Goal: Check status: Check status

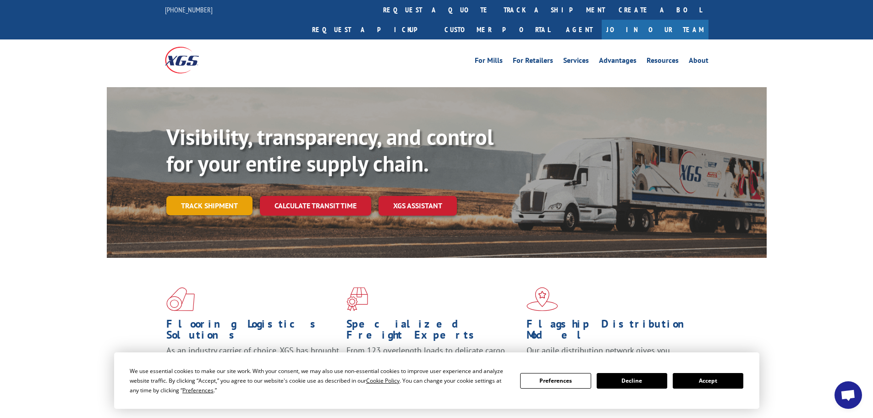
click at [219, 196] on link "Track shipment" at bounding box center [209, 205] width 86 height 19
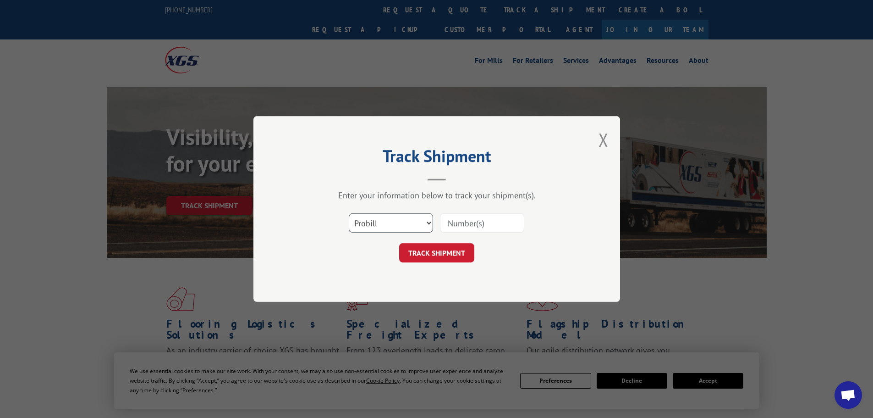
drag, startPoint x: 412, startPoint y: 221, endPoint x: 408, endPoint y: 224, distance: 4.9
click at [412, 221] on select "Select category... Probill BOL PO" at bounding box center [391, 222] width 84 height 19
select select "bol"
click at [349, 213] on select "Select category... Probill BOL PO" at bounding box center [391, 222] width 84 height 19
click at [467, 224] on input at bounding box center [482, 222] width 84 height 19
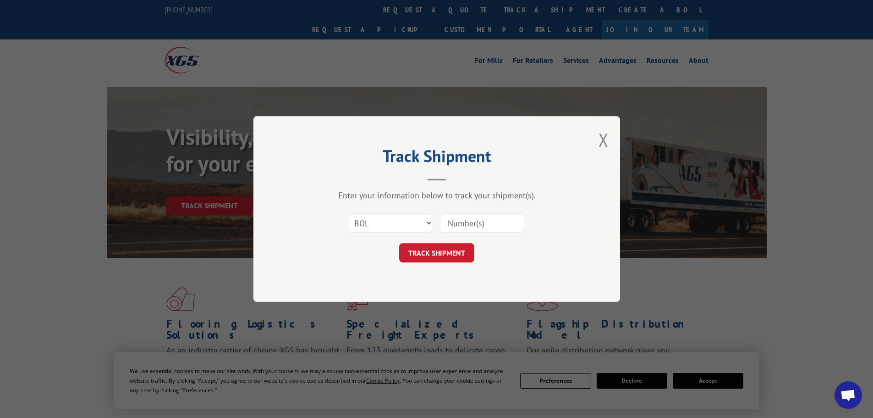
paste input "7038024"
type input "7038024"
click at [460, 247] on button "TRACK SHIPMENT" at bounding box center [436, 252] width 75 height 19
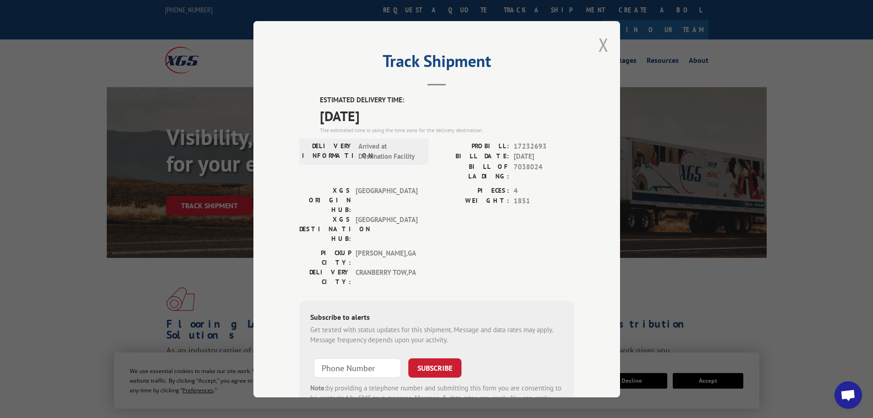
click at [600, 46] on button "Close modal" at bounding box center [604, 45] width 10 height 24
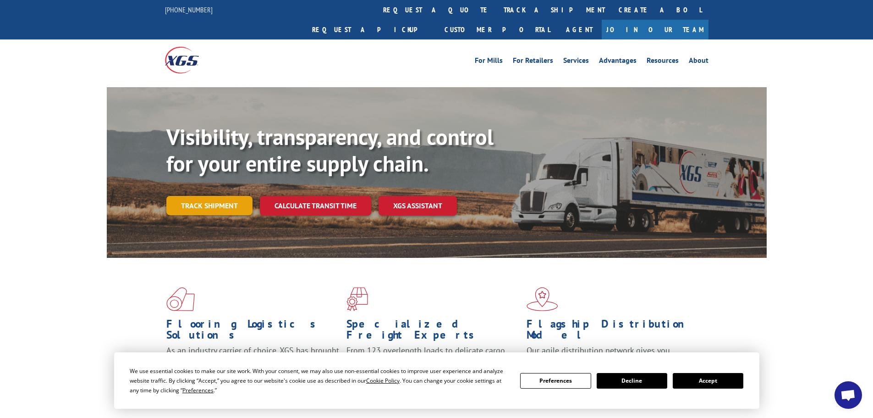
click at [204, 196] on link "Track shipment" at bounding box center [209, 205] width 86 height 19
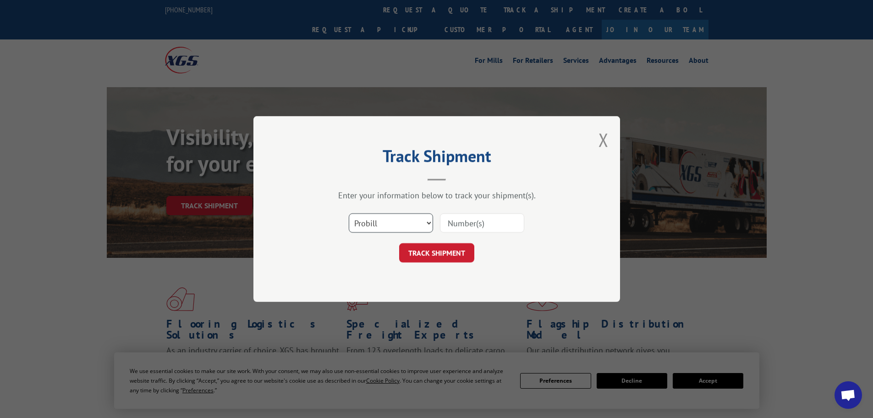
drag, startPoint x: 380, startPoint y: 222, endPoint x: 377, endPoint y: 231, distance: 9.7
click at [381, 222] on select "Select category... Probill BOL PO" at bounding box center [391, 222] width 84 height 19
select select "bol"
click at [349, 213] on select "Select category... Probill BOL PO" at bounding box center [391, 222] width 84 height 19
click at [465, 228] on input at bounding box center [482, 222] width 84 height 19
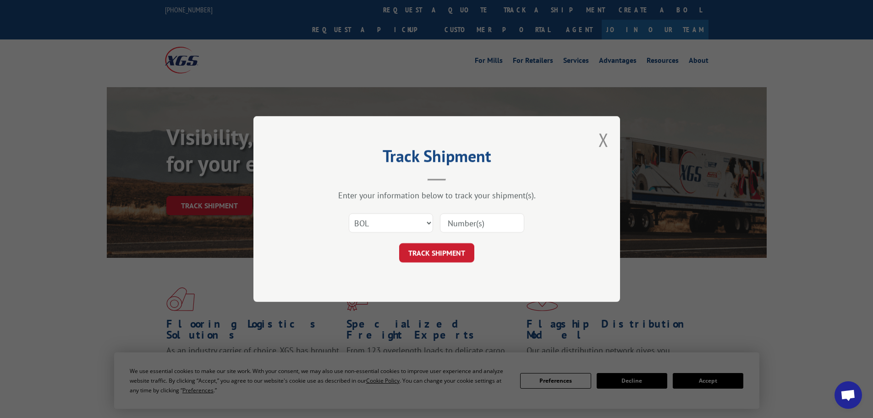
paste input "7022304"
type input "7022304"
click button "TRACK SHIPMENT" at bounding box center [436, 252] width 75 height 19
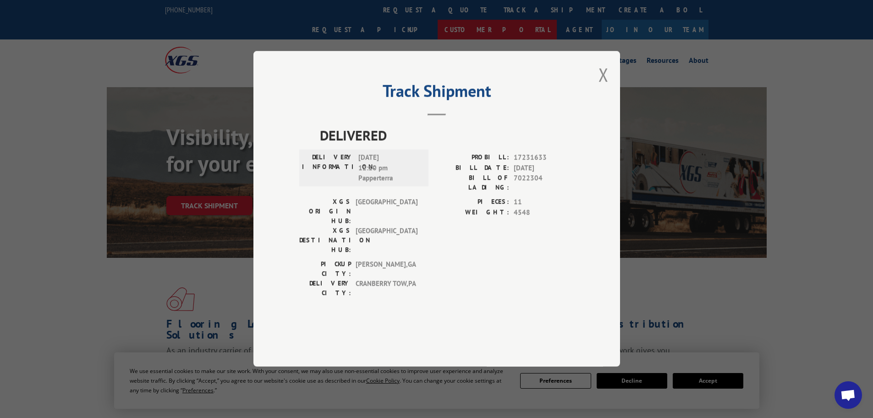
drag, startPoint x: 600, startPoint y: 99, endPoint x: 606, endPoint y: 18, distance: 80.9
click at [602, 87] on button "Close modal" at bounding box center [604, 74] width 10 height 24
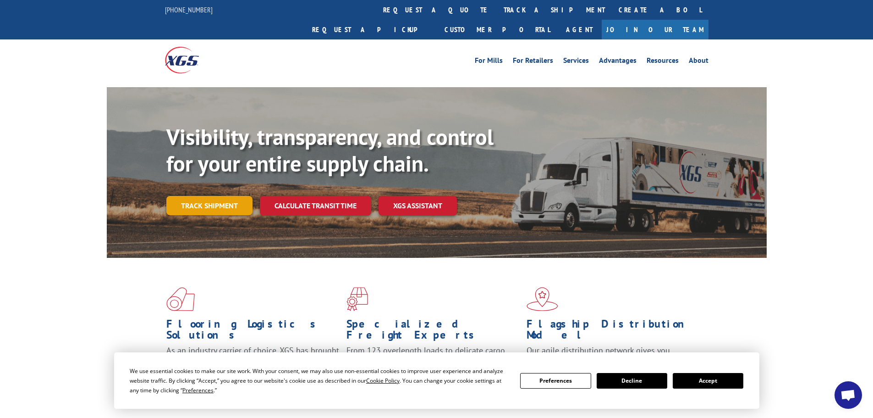
click at [186, 196] on link "Track shipment" at bounding box center [209, 205] width 86 height 19
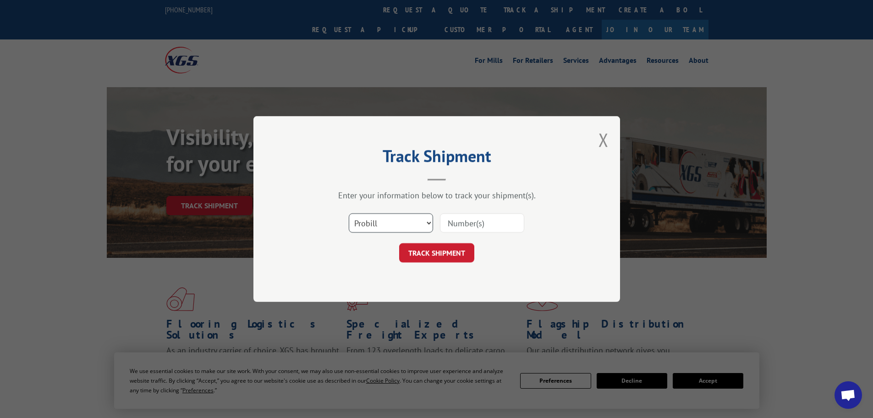
drag, startPoint x: 401, startPoint y: 227, endPoint x: 396, endPoint y: 231, distance: 6.2
click at [401, 227] on select "Select category... Probill BOL PO" at bounding box center [391, 222] width 84 height 19
select select "bol"
click at [349, 213] on select "Select category... Probill BOL PO" at bounding box center [391, 222] width 84 height 19
drag, startPoint x: 473, startPoint y: 225, endPoint x: 495, endPoint y: 224, distance: 22.5
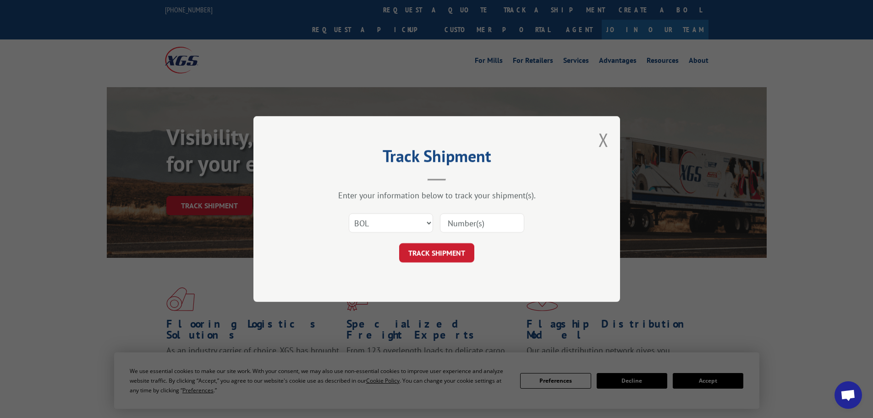
click at [473, 225] on input at bounding box center [482, 222] width 84 height 19
paste input "5463811"
type input "5463811"
click button "TRACK SHIPMENT" at bounding box center [436, 252] width 75 height 19
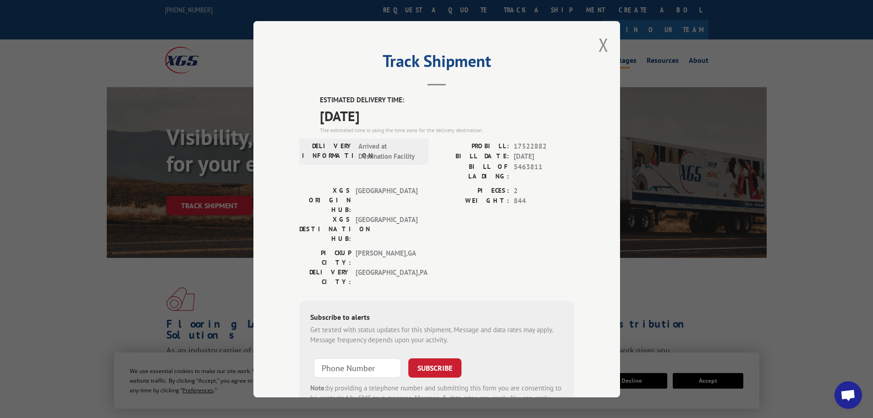
click at [600, 46] on button "Close modal" at bounding box center [604, 45] width 10 height 24
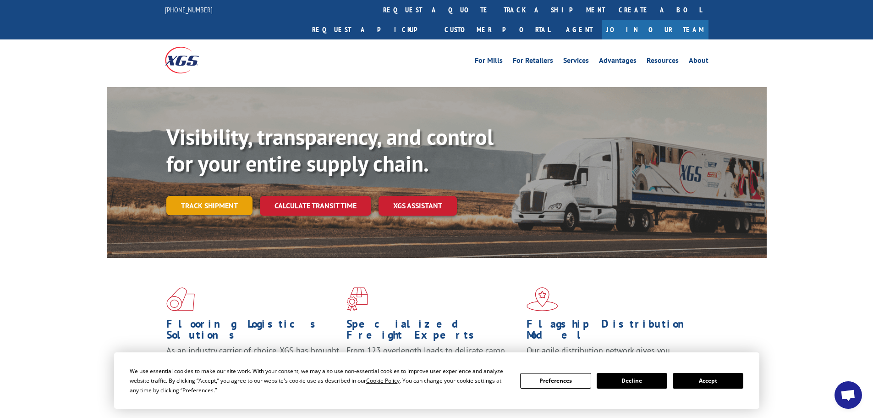
click at [229, 196] on link "Track shipment" at bounding box center [209, 205] width 86 height 19
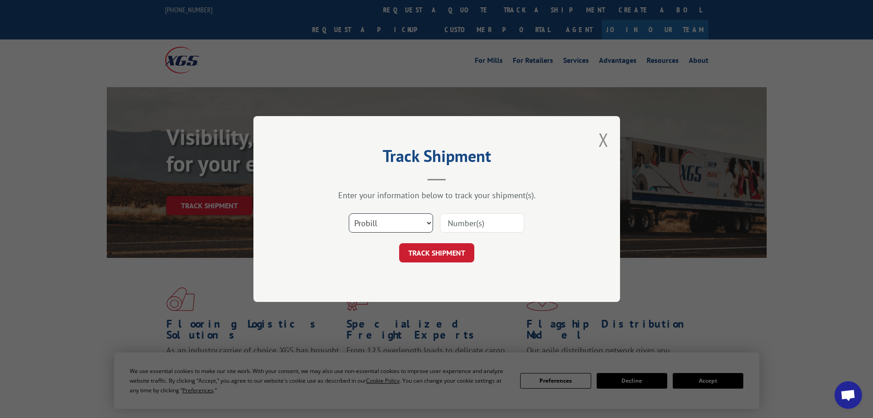
click at [368, 228] on select "Select category... Probill BOL PO" at bounding box center [391, 222] width 84 height 19
select select "bol"
click at [349, 213] on select "Select category... Probill BOL PO" at bounding box center [391, 222] width 84 height 19
click at [500, 219] on input at bounding box center [482, 222] width 84 height 19
paste input "469418"
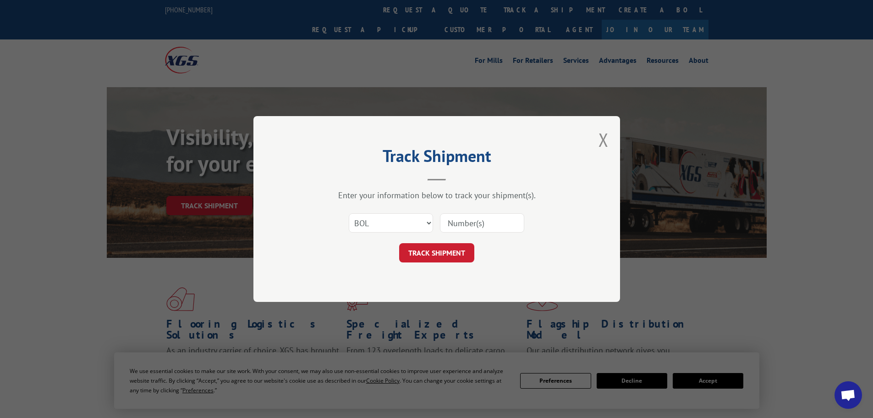
type input "469418"
click button "TRACK SHIPMENT" at bounding box center [436, 252] width 75 height 19
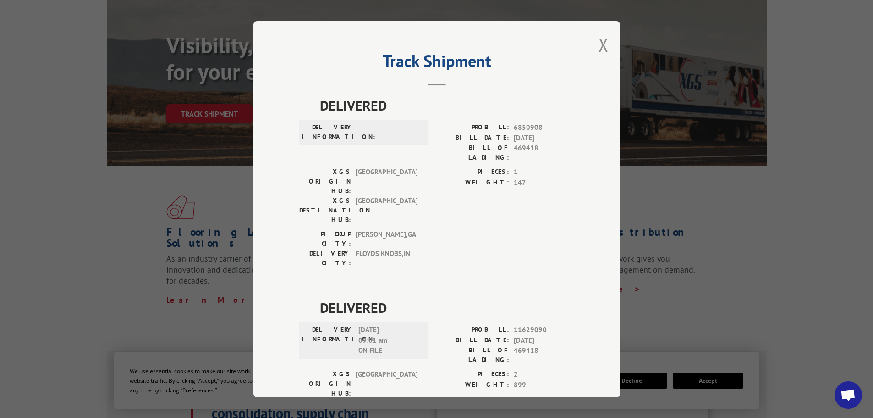
click at [599, 39] on button "Close modal" at bounding box center [604, 45] width 10 height 24
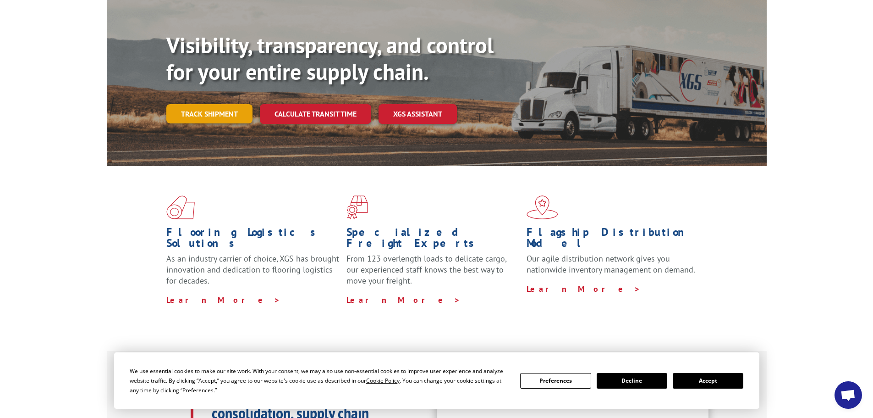
click at [232, 104] on link "Track shipment" at bounding box center [209, 113] width 86 height 19
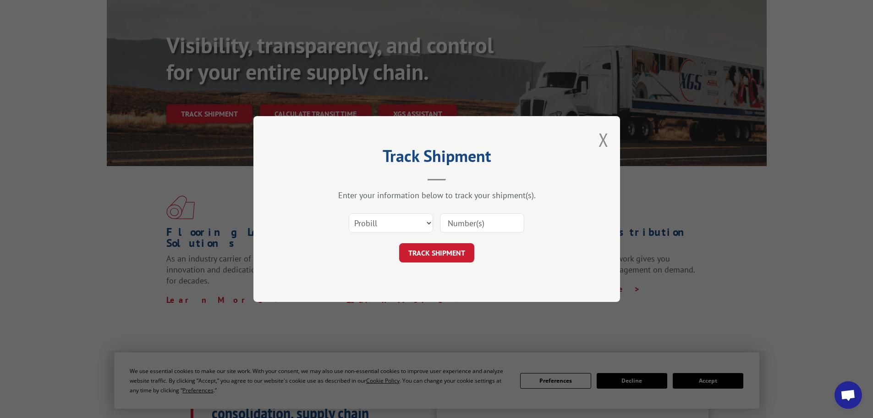
drag, startPoint x: 381, startPoint y: 213, endPoint x: 377, endPoint y: 221, distance: 9.4
click at [380, 214] on div "Select category... Probill BOL PO" at bounding box center [390, 222] width 83 height 21
drag, startPoint x: 377, startPoint y: 222, endPoint x: 372, endPoint y: 230, distance: 9.4
click at [377, 222] on select "Select category... Probill BOL PO" at bounding box center [391, 222] width 84 height 19
select select "bol"
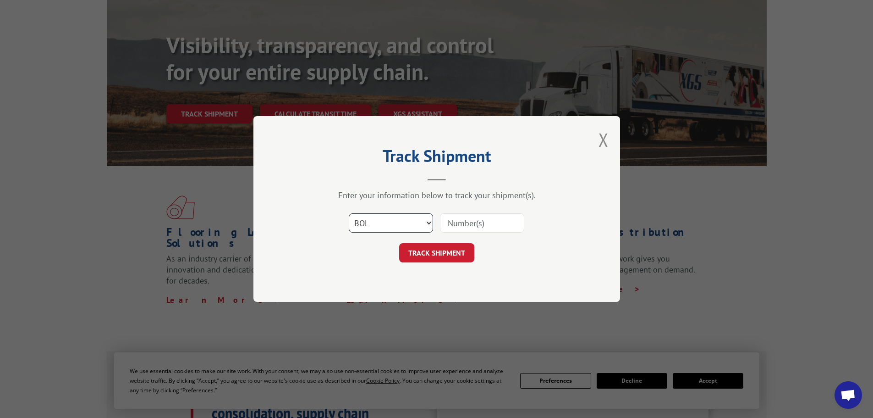
click at [349, 213] on select "Select category... Probill BOL PO" at bounding box center [391, 222] width 84 height 19
drag, startPoint x: 482, startPoint y: 226, endPoint x: 482, endPoint y: 218, distance: 8.7
click at [482, 226] on input at bounding box center [482, 222] width 84 height 19
paste input "469614"
type input "469614"
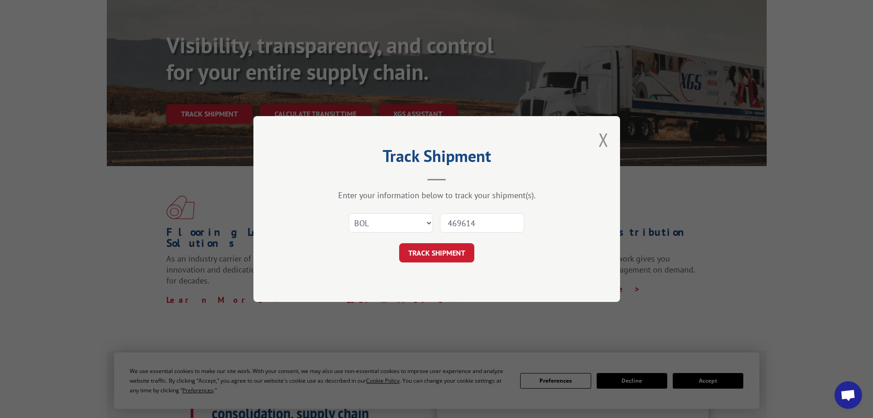
click button "TRACK SHIPMENT" at bounding box center [436, 252] width 75 height 19
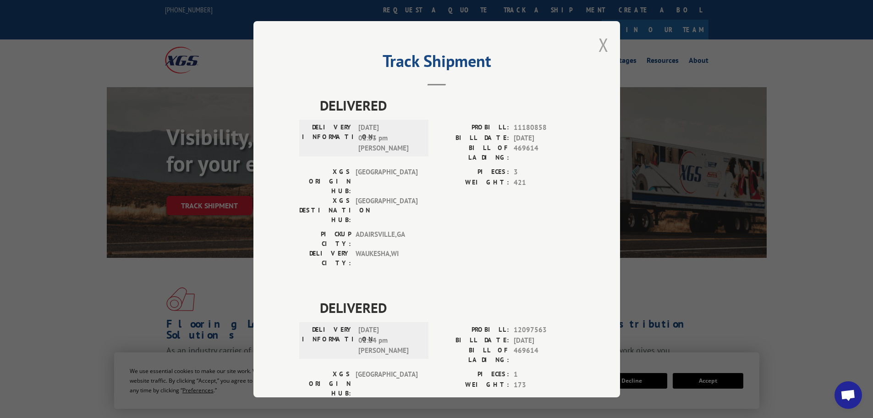
click at [599, 44] on button "Close modal" at bounding box center [604, 45] width 10 height 24
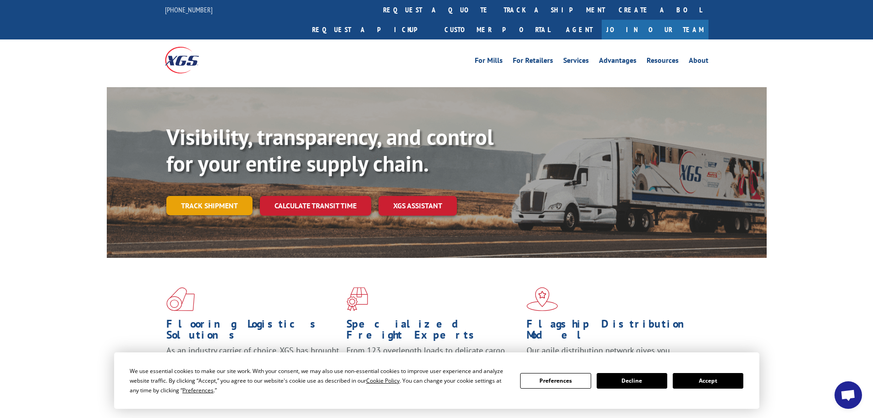
click at [220, 196] on link "Track shipment" at bounding box center [209, 205] width 86 height 19
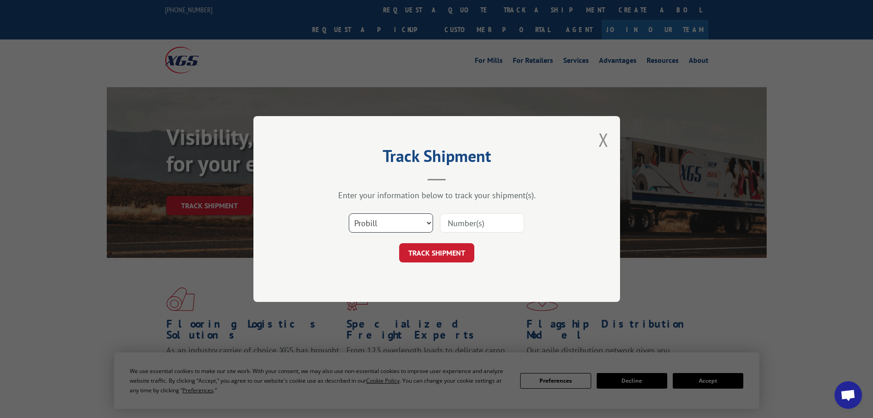
drag, startPoint x: 391, startPoint y: 221, endPoint x: 386, endPoint y: 232, distance: 11.7
click at [390, 222] on select "Select category... Probill BOL PO" at bounding box center [391, 222] width 84 height 19
select select "bol"
click at [349, 213] on select "Select category... Probill BOL PO" at bounding box center [391, 222] width 84 height 19
click at [472, 228] on input at bounding box center [482, 222] width 84 height 19
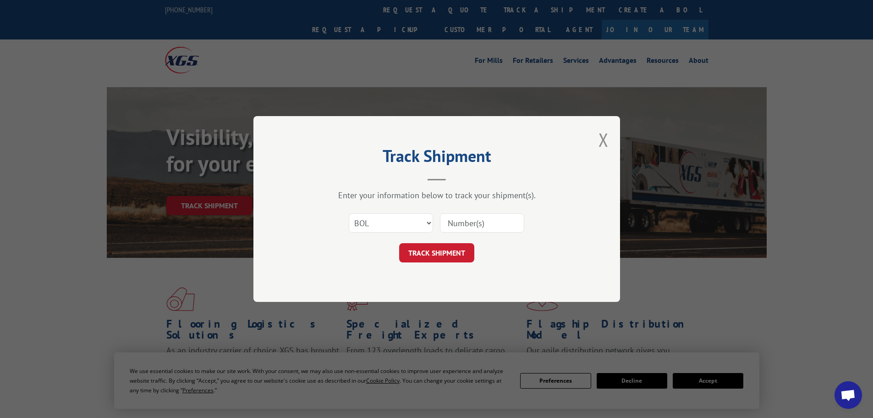
paste input "5495347"
type input "5495347"
click at [439, 254] on button "TRACK SHIPMENT" at bounding box center [436, 252] width 75 height 19
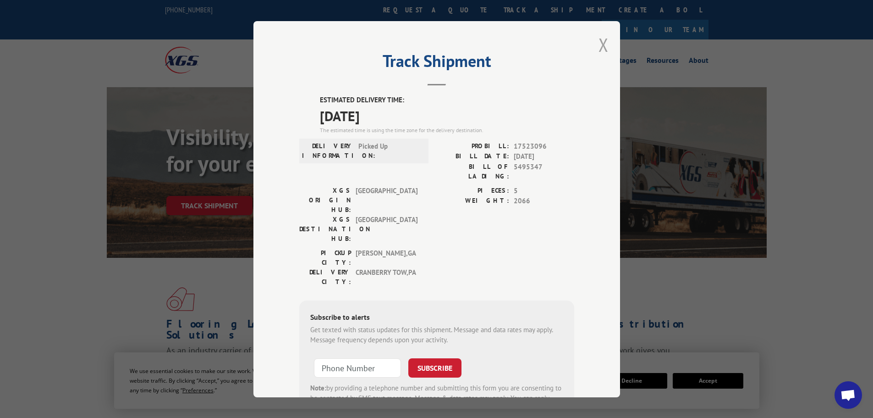
drag, startPoint x: 595, startPoint y: 38, endPoint x: 603, endPoint y: 41, distance: 8.2
click at [599, 38] on button "Close modal" at bounding box center [604, 45] width 10 height 24
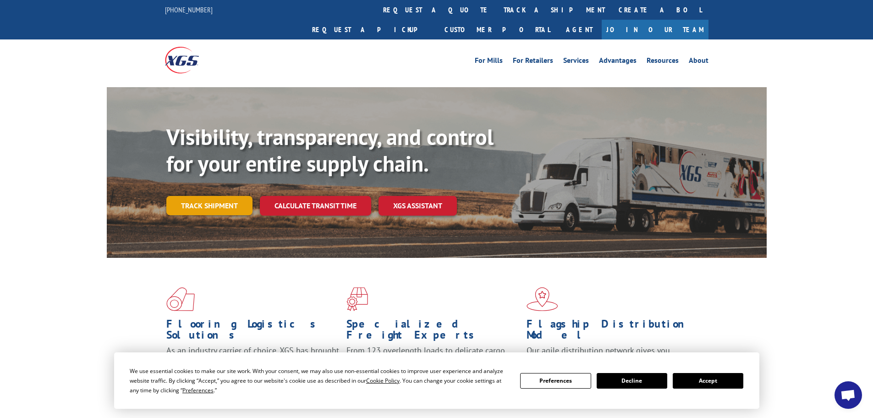
click at [230, 196] on link "Track shipment" at bounding box center [209, 205] width 86 height 19
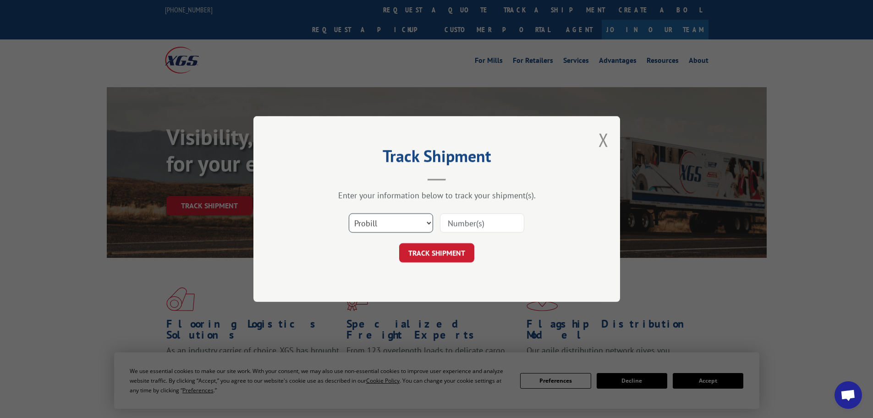
click at [405, 218] on select "Select category... Probill BOL PO" at bounding box center [391, 222] width 84 height 19
select select "bol"
click at [349, 213] on select "Select category... Probill BOL PO" at bounding box center [391, 222] width 84 height 19
click at [458, 224] on input at bounding box center [482, 222] width 84 height 19
paste input "7036722"
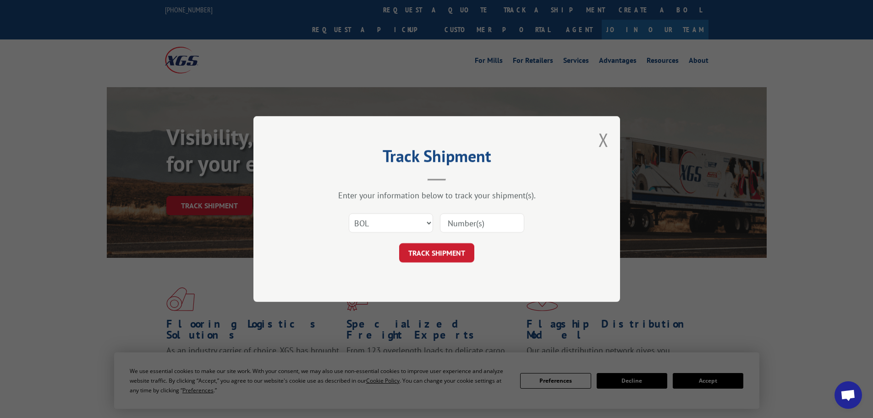
type input "7036722"
click button "TRACK SHIPMENT" at bounding box center [436, 252] width 75 height 19
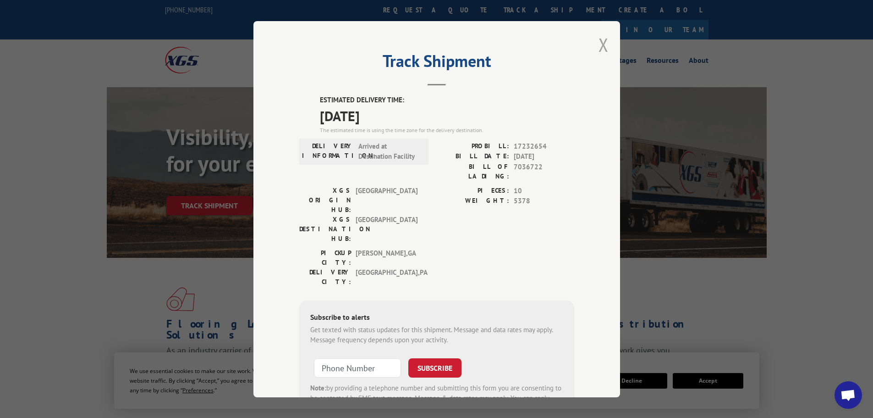
click at [600, 45] on button "Close modal" at bounding box center [604, 45] width 10 height 24
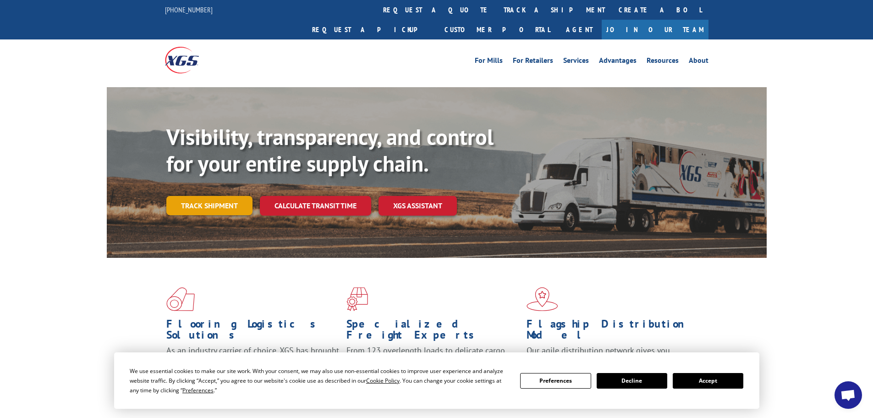
click at [211, 196] on link "Track shipment" at bounding box center [209, 205] width 86 height 19
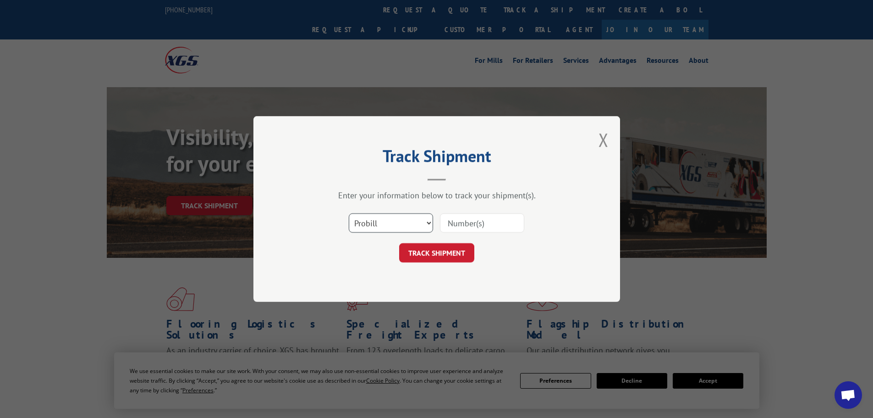
click at [377, 225] on select "Select category... Probill BOL PO" at bounding box center [391, 222] width 84 height 19
select select "bol"
click at [349, 213] on select "Select category... Probill BOL PO" at bounding box center [391, 222] width 84 height 19
drag, startPoint x: 505, startPoint y: 217, endPoint x: 506, endPoint y: 211, distance: 6.4
click at [505, 217] on input at bounding box center [482, 222] width 84 height 19
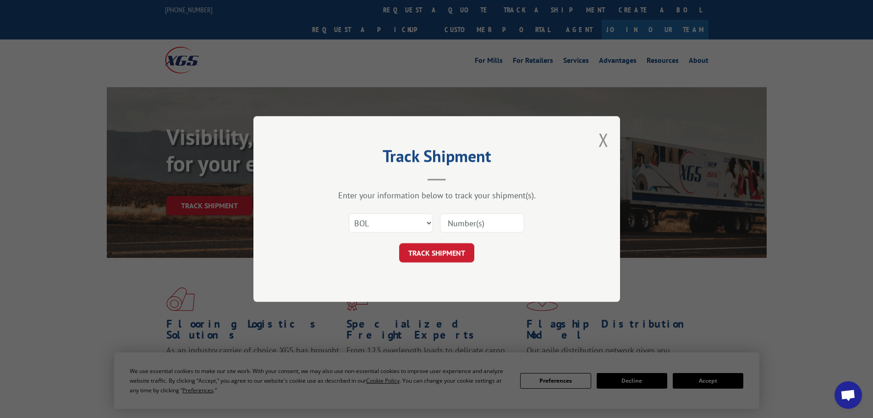
paste input "7036722"
type input "7036722"
click button "TRACK SHIPMENT" at bounding box center [436, 252] width 75 height 19
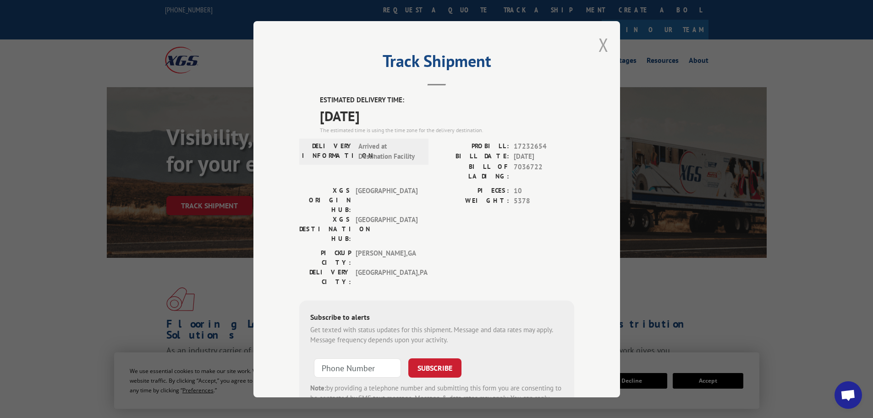
click at [594, 40] on div "Track Shipment ESTIMATED DELIVERY TIME: 10/01/2025 The estimated time is using …" at bounding box center [436, 209] width 367 height 376
click at [601, 45] on button "Close modal" at bounding box center [604, 45] width 10 height 24
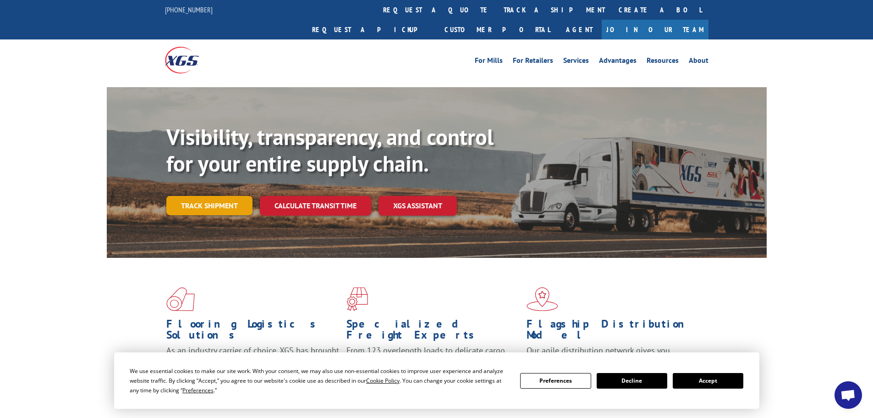
click at [231, 196] on link "Track shipment" at bounding box center [209, 205] width 86 height 19
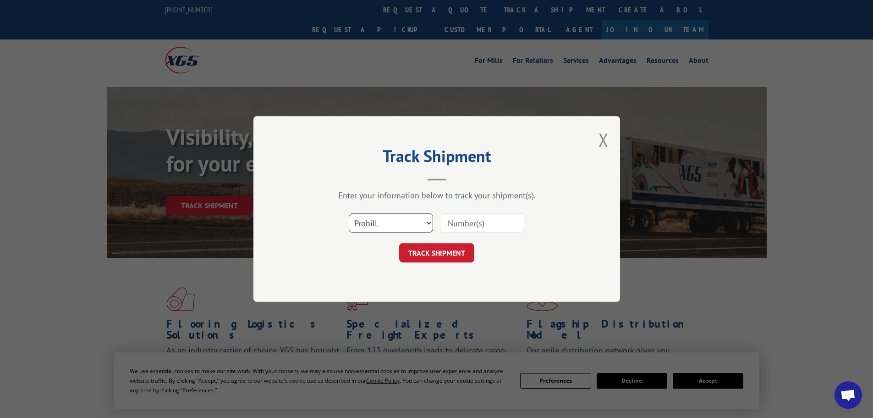
drag, startPoint x: 396, startPoint y: 219, endPoint x: 388, endPoint y: 230, distance: 13.5
click at [395, 220] on select "Select category... Probill BOL PO" at bounding box center [391, 222] width 84 height 19
select select "bol"
click at [349, 213] on select "Select category... Probill BOL PO" at bounding box center [391, 222] width 84 height 19
click at [494, 222] on input at bounding box center [482, 222] width 84 height 19
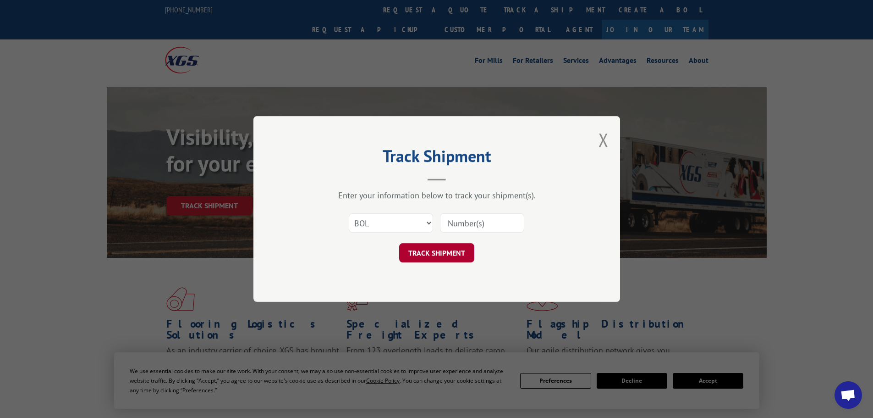
paste input "7036052"
type input "7036052"
click at [434, 253] on button "TRACK SHIPMENT" at bounding box center [436, 252] width 75 height 19
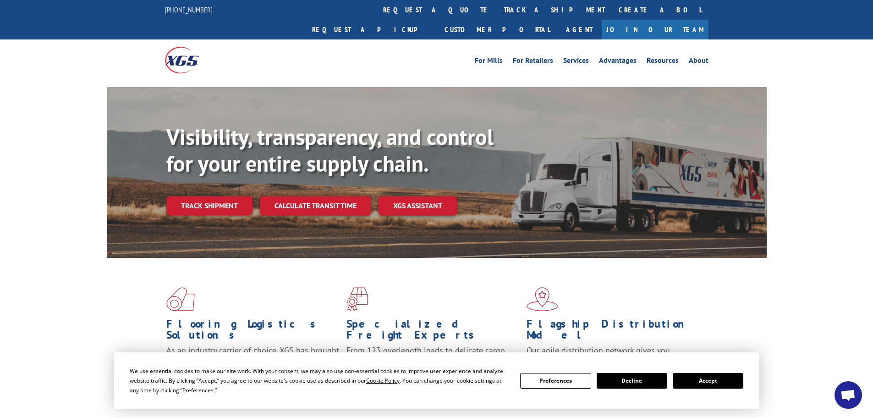
click at [209, 196] on link "Track shipment" at bounding box center [209, 205] width 86 height 19
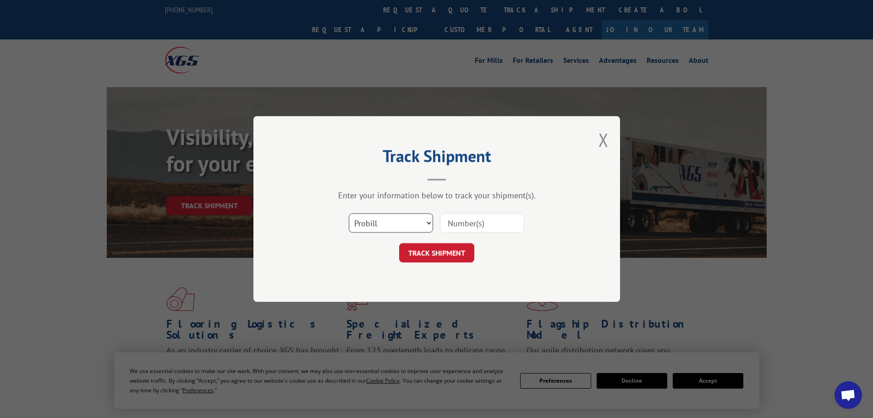
click at [383, 223] on select "Select category... Probill BOL PO" at bounding box center [391, 222] width 84 height 19
select select "bol"
click at [349, 213] on select "Select category... Probill BOL PO" at bounding box center [391, 222] width 84 height 19
click at [456, 220] on input at bounding box center [482, 222] width 84 height 19
paste input "7036722"
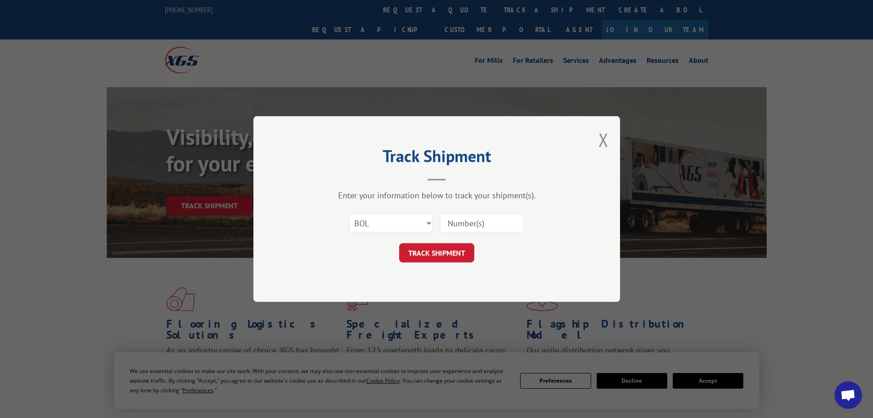
type input "7036722"
click button "TRACK SHIPMENT" at bounding box center [436, 252] width 75 height 19
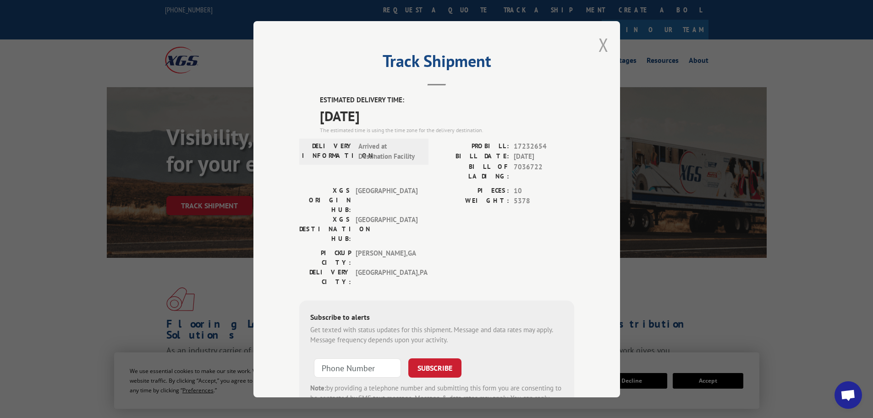
click at [601, 41] on button "Close modal" at bounding box center [604, 45] width 10 height 24
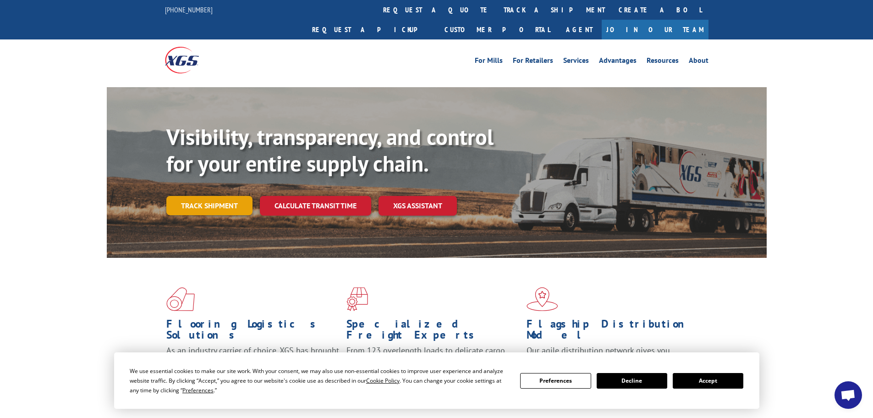
click at [198, 196] on link "Track shipment" at bounding box center [209, 205] width 86 height 19
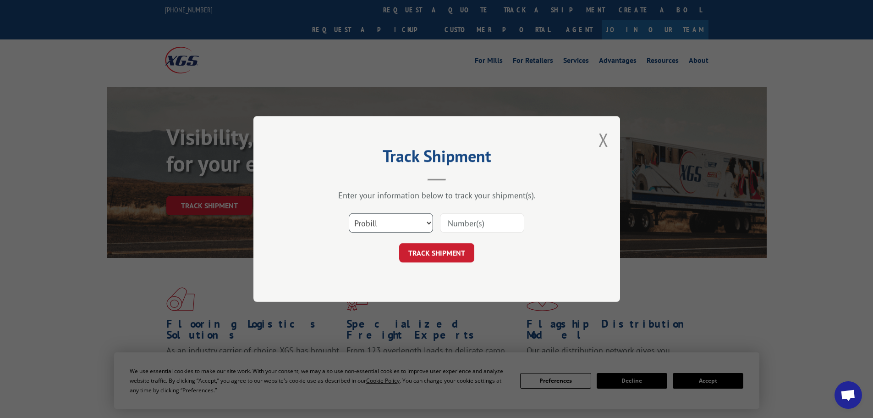
drag, startPoint x: 380, startPoint y: 224, endPoint x: 378, endPoint y: 230, distance: 6.1
click at [380, 225] on select "Select category... Probill BOL PO" at bounding box center [391, 222] width 84 height 19
select select "bol"
click at [349, 213] on select "Select category... Probill BOL PO" at bounding box center [391, 222] width 84 height 19
click at [477, 225] on input at bounding box center [482, 222] width 84 height 19
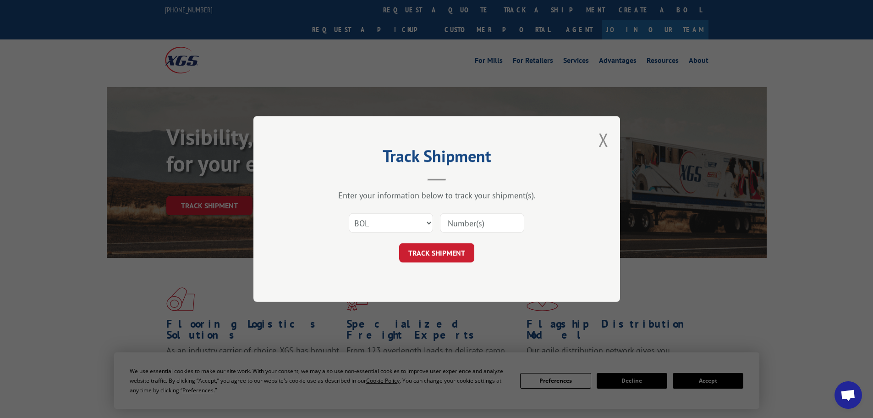
paste input "1274274"
type input "1274274"
click button "TRACK SHIPMENT" at bounding box center [436, 252] width 75 height 19
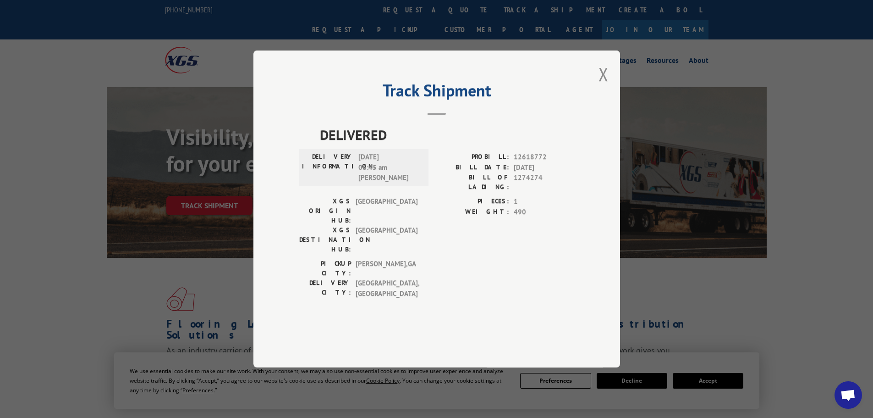
drag, startPoint x: 610, startPoint y: 99, endPoint x: 604, endPoint y: 43, distance: 56.6
click at [610, 99] on div "Track Shipment DELIVERED DELIVERY INFORMATION: [DATE] 06:45 am [PERSON_NAME] PR…" at bounding box center [436, 208] width 367 height 317
drag, startPoint x: 603, startPoint y: 98, endPoint x: 568, endPoint y: 19, distance: 86.6
click at [601, 86] on button "Close modal" at bounding box center [604, 74] width 10 height 24
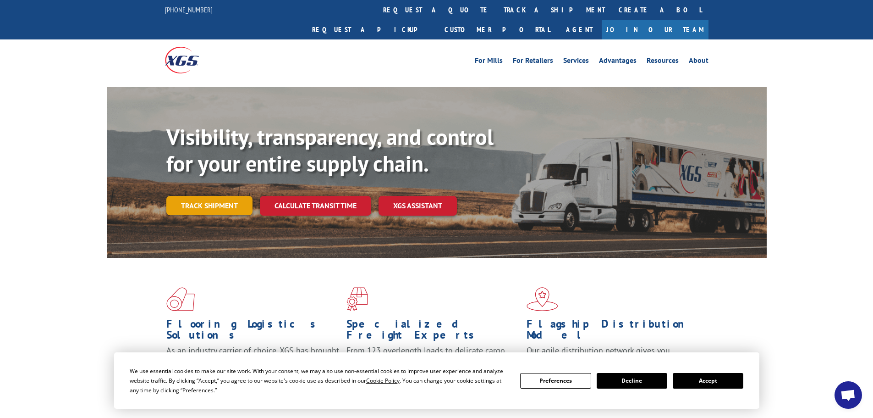
click at [223, 196] on link "Track shipment" at bounding box center [209, 205] width 86 height 19
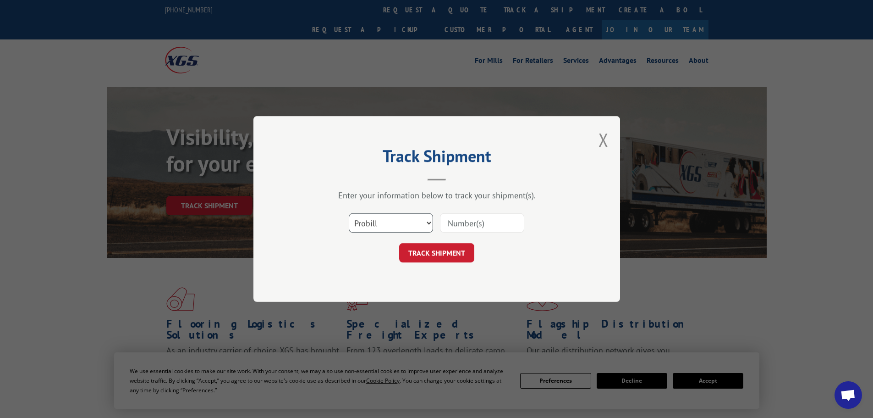
drag, startPoint x: 386, startPoint y: 219, endPoint x: 380, endPoint y: 231, distance: 13.1
click at [385, 220] on select "Select category... Probill BOL PO" at bounding box center [391, 222] width 84 height 19
select select "bol"
click at [349, 213] on select "Select category... Probill BOL PO" at bounding box center [391, 222] width 84 height 19
click at [489, 228] on input at bounding box center [482, 222] width 84 height 19
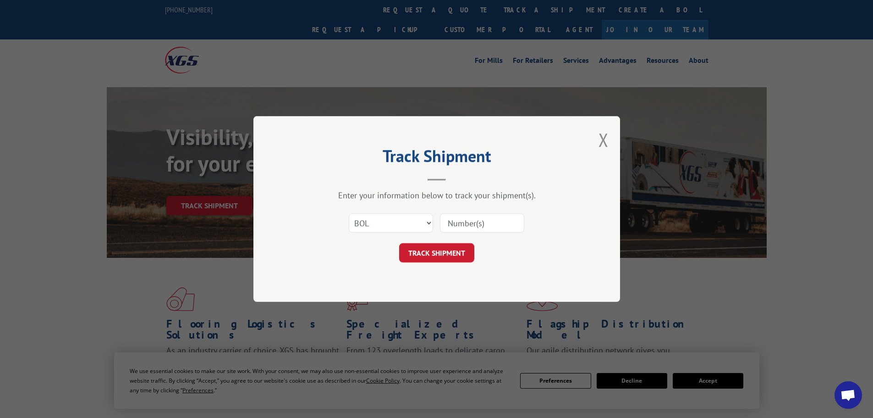
paste input "7036052"
type input "7036052"
click button "TRACK SHIPMENT" at bounding box center [436, 252] width 75 height 19
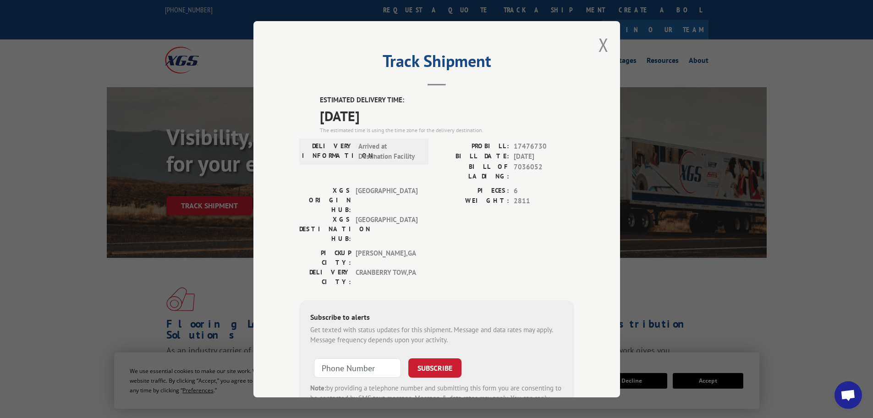
click at [599, 51] on button "Close modal" at bounding box center [604, 45] width 10 height 24
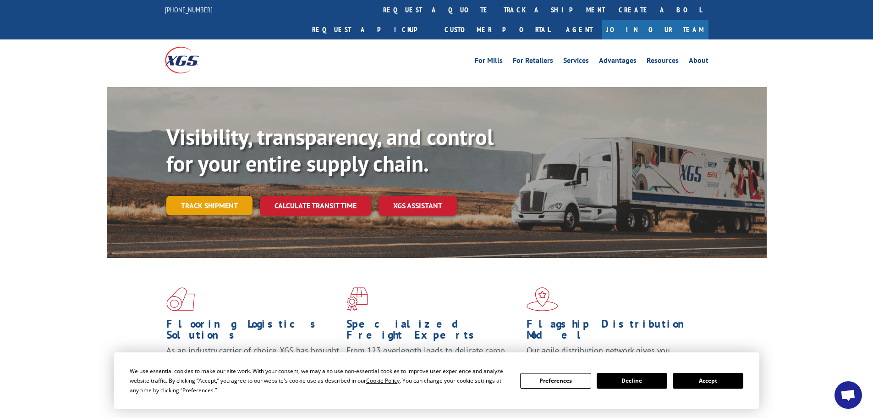
click at [194, 196] on link "Track shipment" at bounding box center [209, 205] width 86 height 19
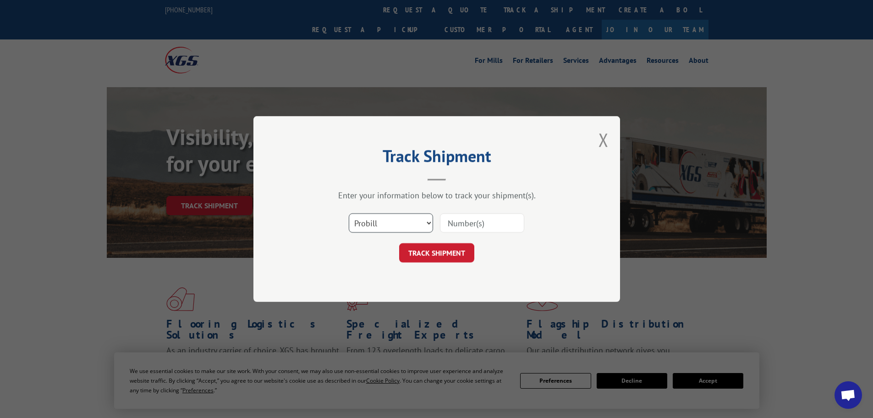
click at [402, 218] on select "Select category... Probill BOL PO" at bounding box center [391, 222] width 84 height 19
select select "bol"
click at [349, 213] on select "Select category... Probill BOL PO" at bounding box center [391, 222] width 84 height 19
click at [460, 223] on input at bounding box center [482, 222] width 84 height 19
paste input "7038024"
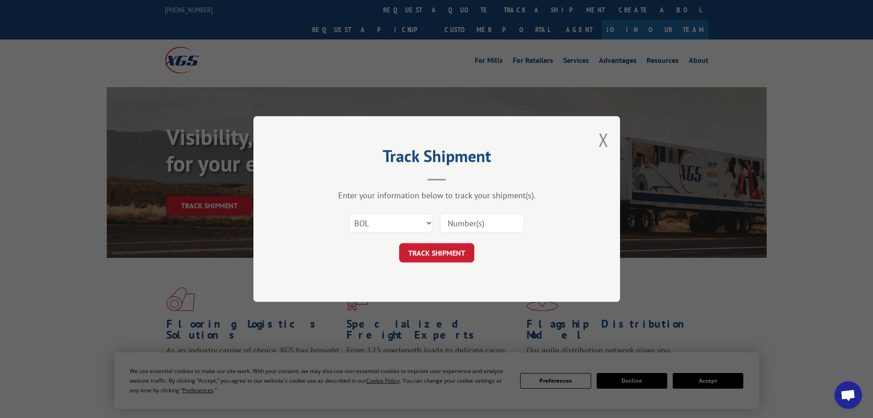
type input "7038024"
click button "TRACK SHIPMENT" at bounding box center [436, 252] width 75 height 19
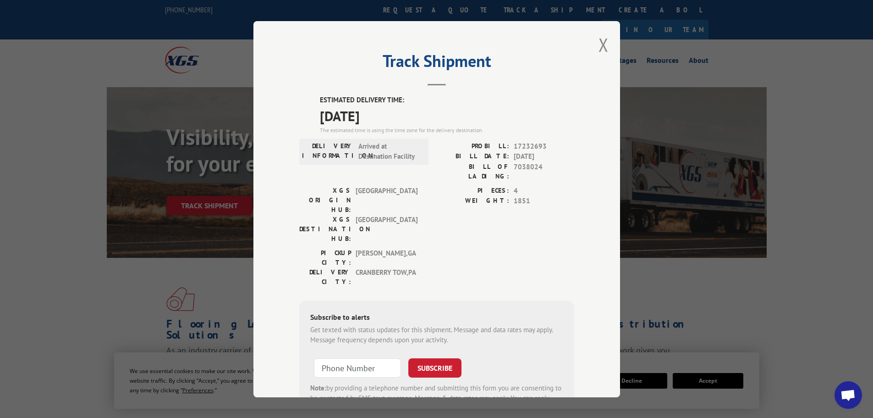
click at [533, 167] on span "7038024" at bounding box center [544, 170] width 60 height 19
copy span "7038024"
click at [604, 47] on button "Close modal" at bounding box center [604, 45] width 10 height 24
